Goal: Task Accomplishment & Management: Use online tool/utility

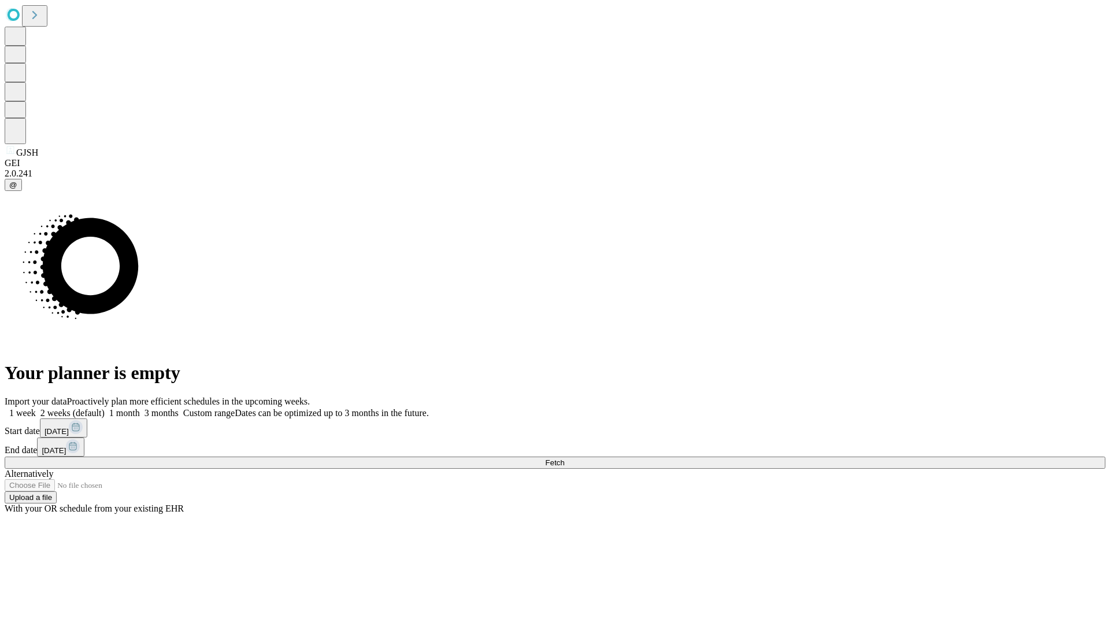
click at [565, 458] on span "Fetch" at bounding box center [554, 462] width 19 height 9
